Goal: Information Seeking & Learning: Obtain resource

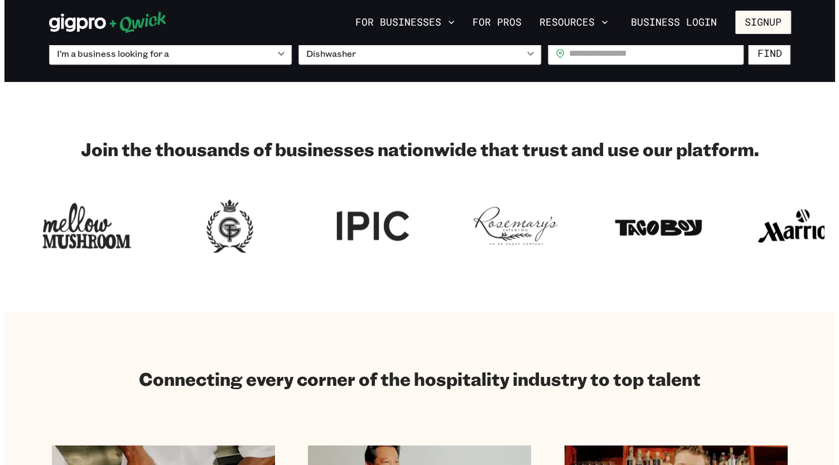
scroll to position [332, 0]
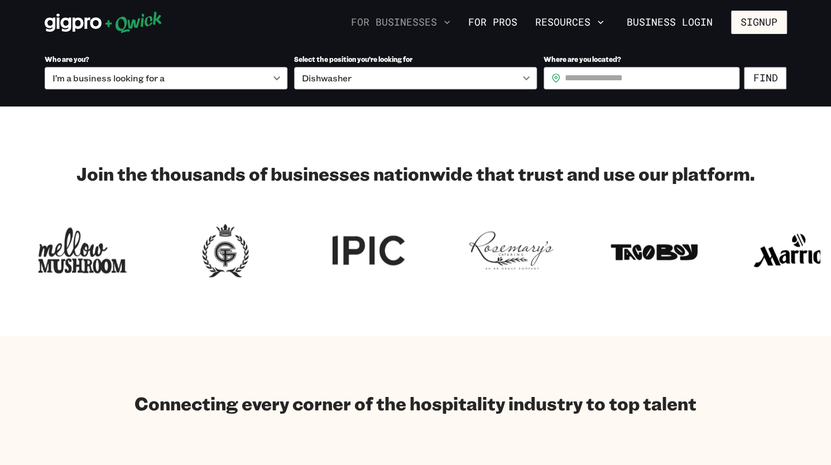
click at [423, 25] on button "For Businesses" at bounding box center [401, 22] width 108 height 19
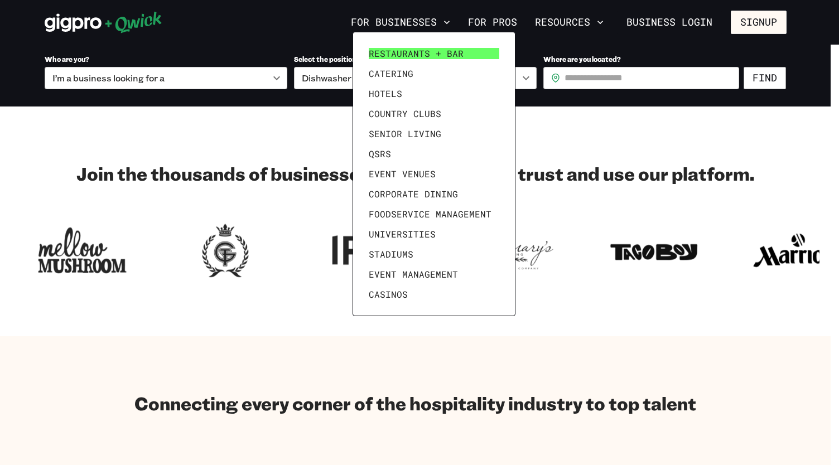
click at [413, 50] on span "Restaurants + Bar" at bounding box center [416, 53] width 95 height 11
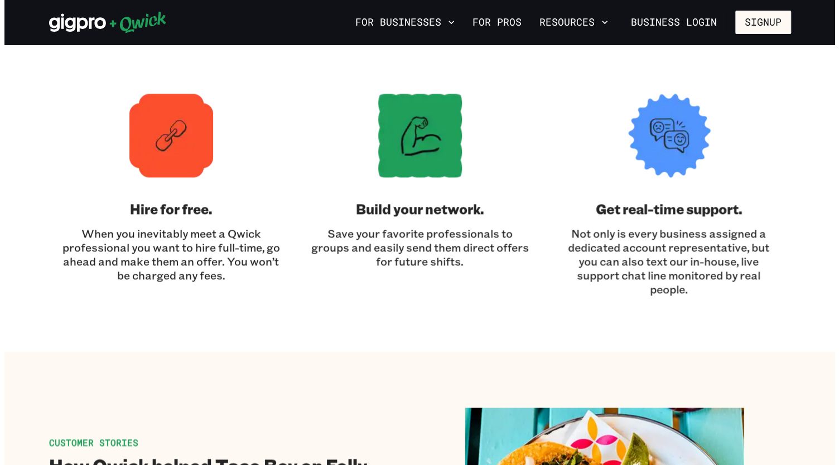
scroll to position [3253, 0]
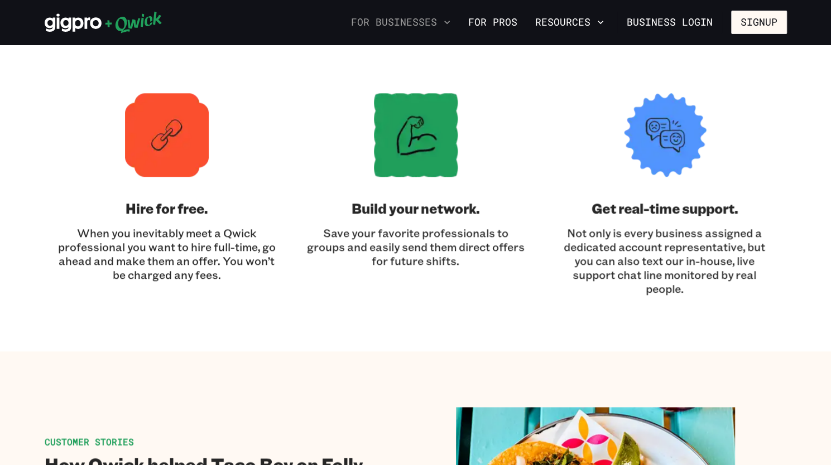
click at [443, 25] on button "For Businesses" at bounding box center [401, 22] width 108 height 19
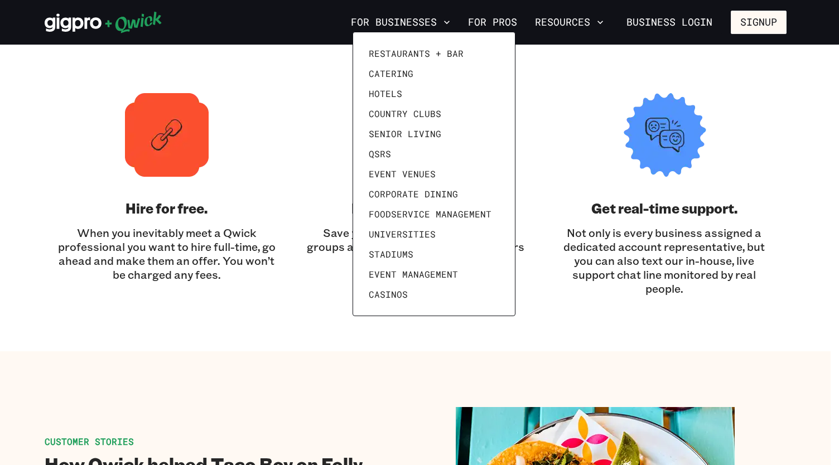
click at [597, 23] on div at bounding box center [419, 232] width 839 height 465
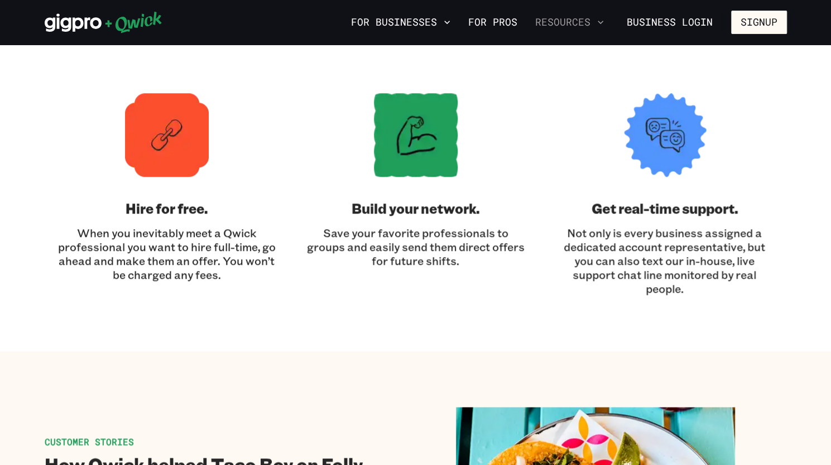
click at [562, 18] on button "Resources" at bounding box center [570, 22] width 78 height 19
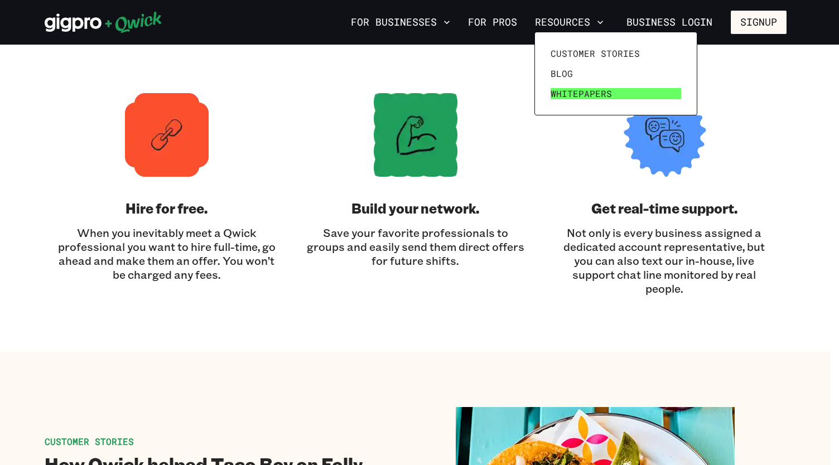
click at [591, 92] on span "Whitepapers" at bounding box center [581, 93] width 61 height 11
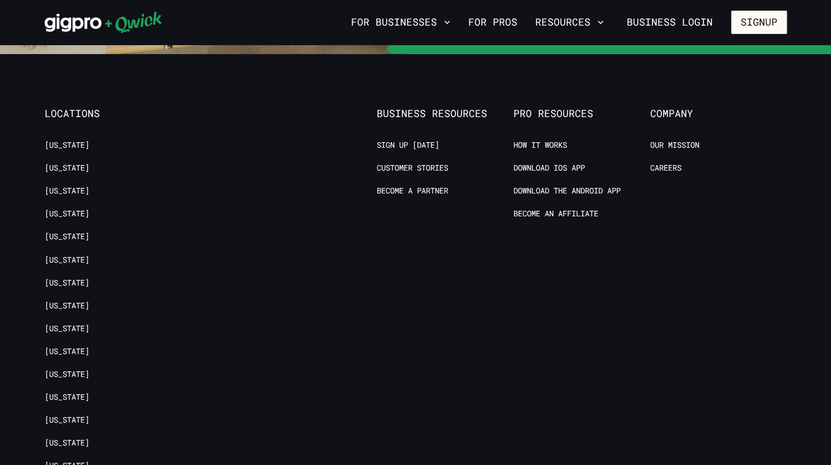
scroll to position [1256, 0]
